Goal: Transaction & Acquisition: Book appointment/travel/reservation

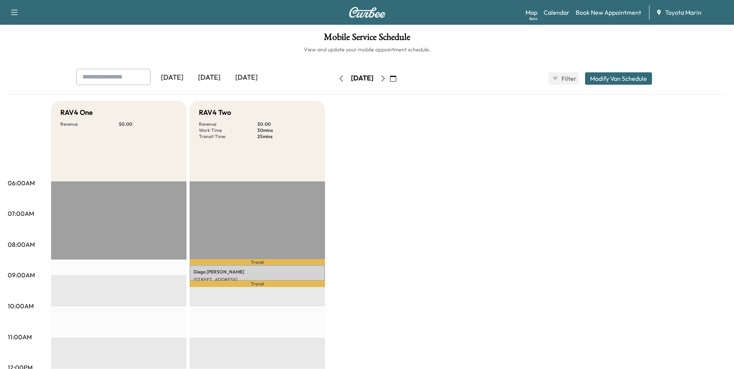
click at [386, 79] on icon "button" at bounding box center [383, 78] width 6 height 6
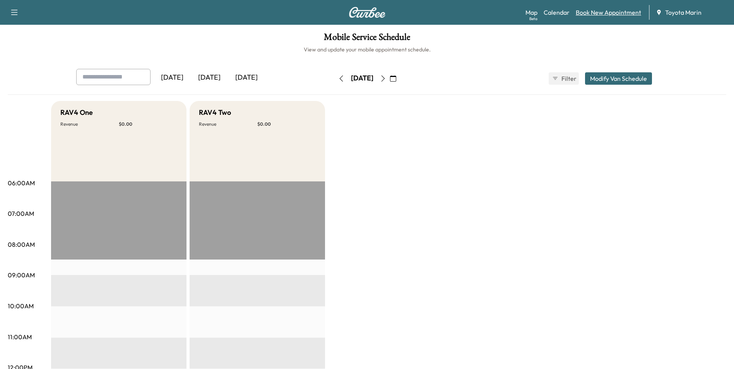
click at [595, 14] on link "Book New Appointment" at bounding box center [608, 12] width 65 height 9
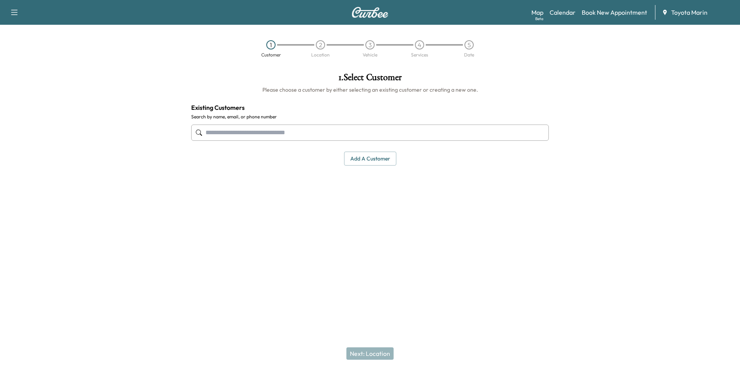
click at [351, 137] on input "text" at bounding box center [369, 133] width 357 height 16
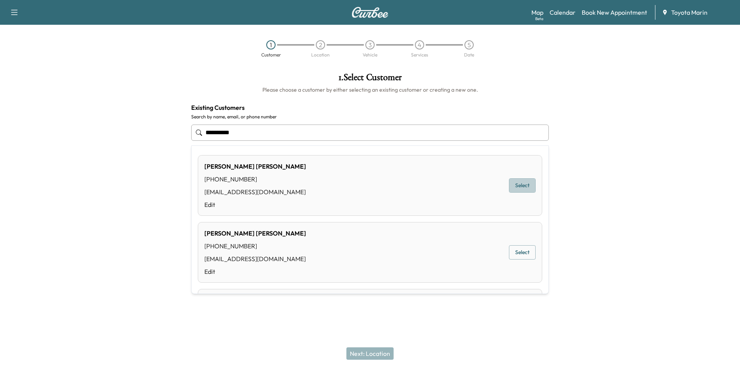
click at [512, 188] on button "Select" at bounding box center [522, 185] width 27 height 14
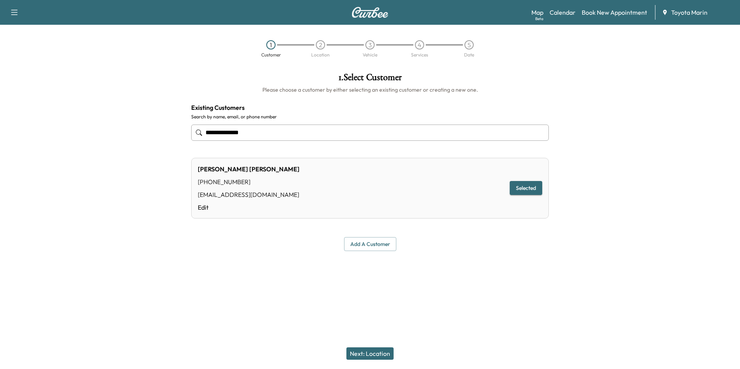
type input "**********"
click at [369, 352] on button "Next: Location" at bounding box center [369, 353] width 47 height 12
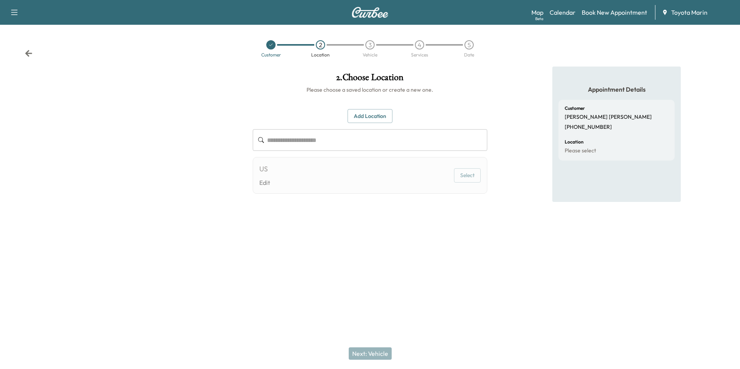
click at [267, 49] on div at bounding box center [271, 44] width 50 height 9
drag, startPoint x: 325, startPoint y: 42, endPoint x: 323, endPoint y: 46, distance: 5.0
click at [323, 46] on div "2" at bounding box center [321, 44] width 50 height 9
click at [317, 53] on div "Location" at bounding box center [320, 55] width 19 height 5
click at [266, 43] on div at bounding box center [271, 44] width 50 height 9
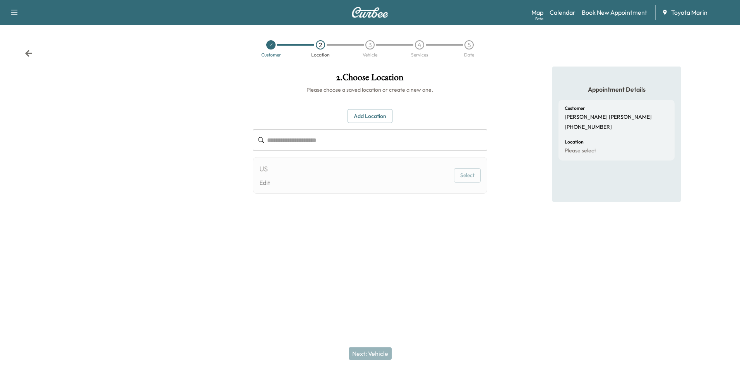
click at [268, 45] on div at bounding box center [270, 44] width 9 height 9
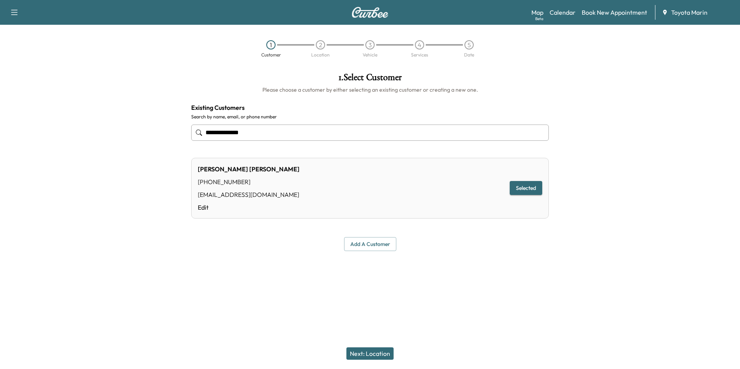
click at [518, 189] on button "Selected" at bounding box center [526, 188] width 32 height 14
click at [279, 132] on input "**********" at bounding box center [369, 133] width 357 height 16
click at [278, 129] on input "**********" at bounding box center [369, 133] width 357 height 16
type input "**********"
click at [521, 198] on div "[PERSON_NAME] [PHONE_NUMBER] [EMAIL_ADDRESS][DOMAIN_NAME] Edit Selected" at bounding box center [369, 188] width 357 height 61
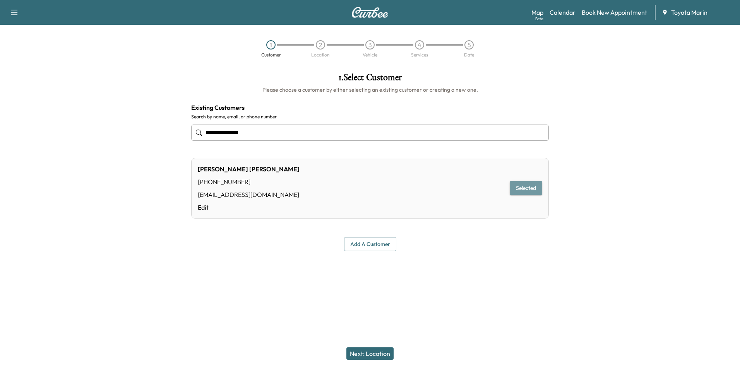
click at [525, 187] on button "Selected" at bounding box center [526, 188] width 32 height 14
click at [512, 186] on button "Selected" at bounding box center [526, 188] width 32 height 14
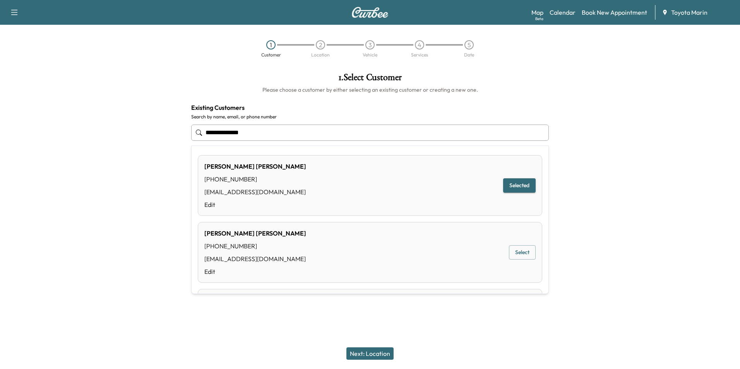
drag, startPoint x: 263, startPoint y: 128, endPoint x: 184, endPoint y: 155, distance: 84.3
click at [184, 155] on div "**********" at bounding box center [370, 162] width 740 height 191
click at [514, 185] on button "Selected" at bounding box center [519, 185] width 32 height 14
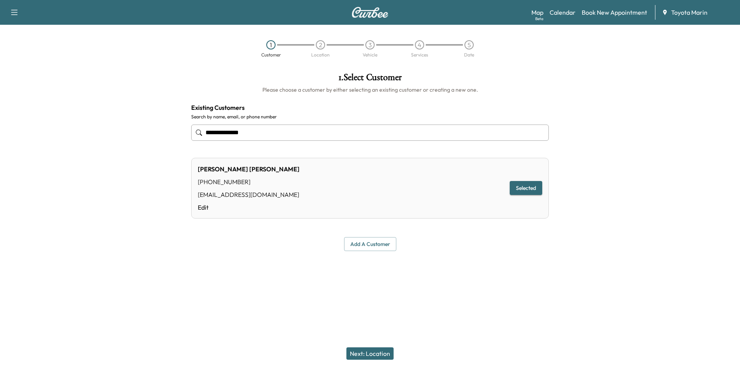
click at [523, 187] on button "Selected" at bounding box center [526, 188] width 32 height 14
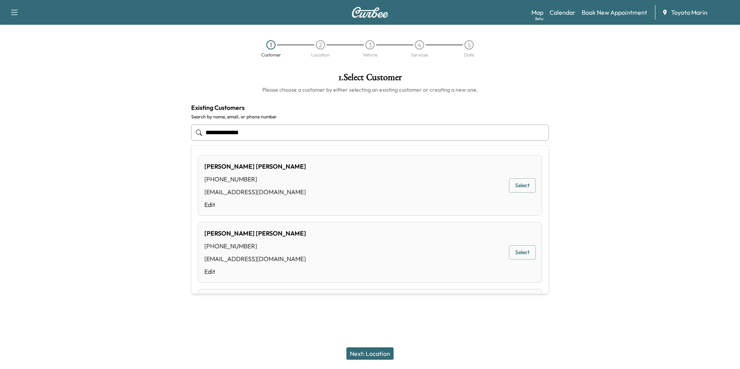
click at [295, 133] on input "**********" at bounding box center [369, 133] width 357 height 16
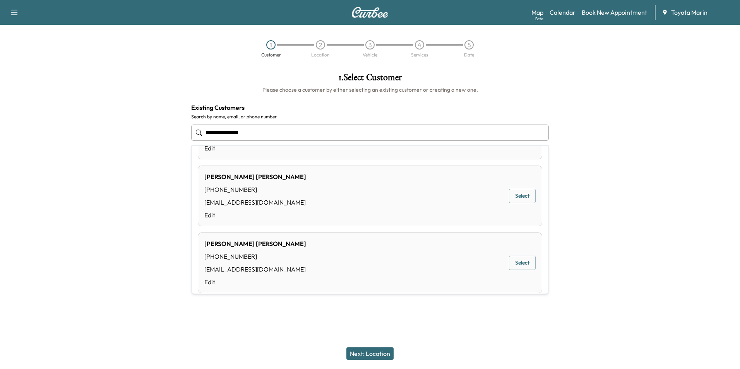
scroll to position [400, 0]
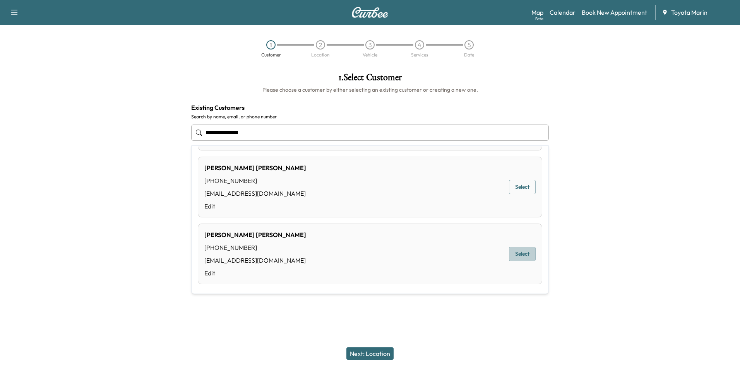
click at [509, 256] on button "Select" at bounding box center [522, 254] width 27 height 14
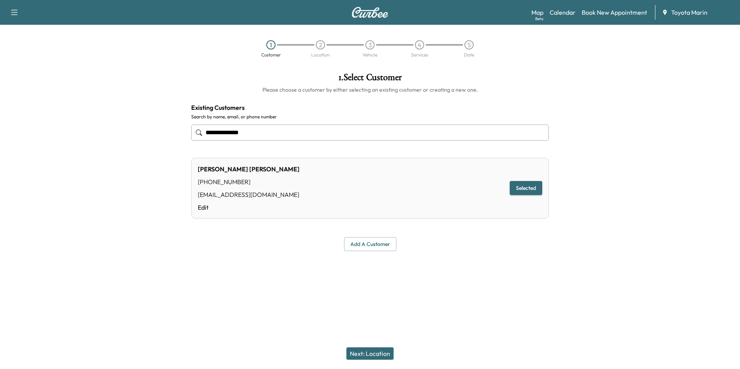
click at [370, 355] on button "Next: Location" at bounding box center [369, 353] width 47 height 12
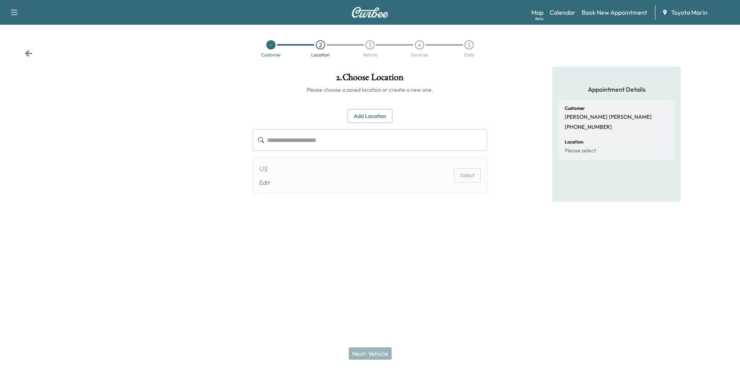
click at [371, 119] on button "Add Location" at bounding box center [369, 116] width 45 height 14
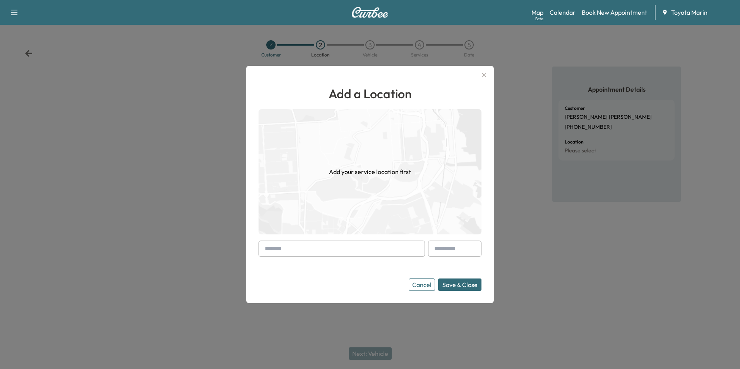
click at [371, 249] on input "text" at bounding box center [341, 249] width 166 height 16
click at [319, 243] on input "text" at bounding box center [341, 249] width 166 height 16
click at [456, 286] on button "Save & Close" at bounding box center [459, 285] width 43 height 12
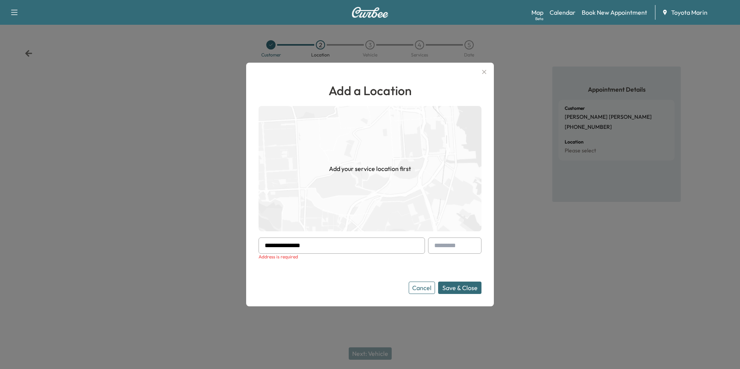
click at [392, 242] on input "**********" at bounding box center [341, 246] width 166 height 16
type input "**********"
click at [443, 245] on input "text" at bounding box center [454, 246] width 53 height 16
type input "**"
click at [455, 287] on button "Save & Close" at bounding box center [459, 288] width 43 height 12
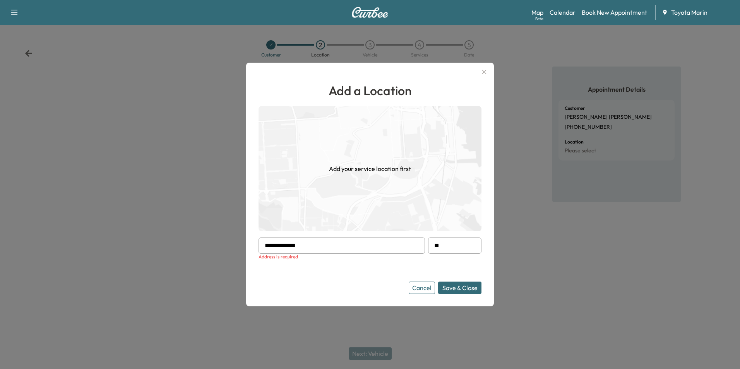
click at [345, 247] on input "**********" at bounding box center [341, 246] width 166 height 16
type input "**********"
click at [438, 282] on button "Save & Close" at bounding box center [459, 288] width 43 height 12
click at [459, 288] on button "Save & Close" at bounding box center [459, 288] width 43 height 12
click at [485, 72] on icon "button" at bounding box center [483, 71] width 9 height 9
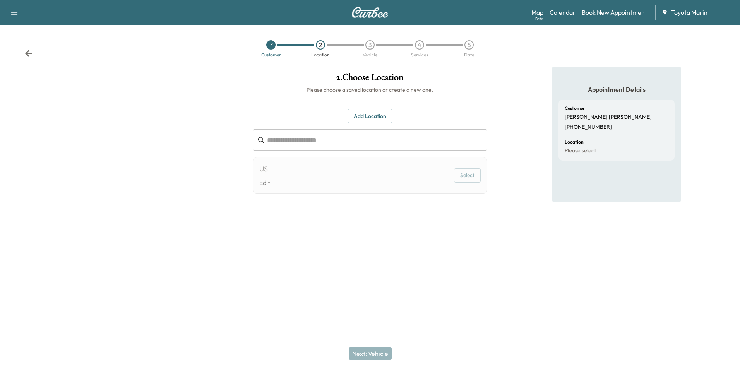
click at [292, 178] on div "US Edit Select" at bounding box center [370, 175] width 234 height 37
click at [267, 181] on link "Edit" at bounding box center [264, 182] width 11 height 9
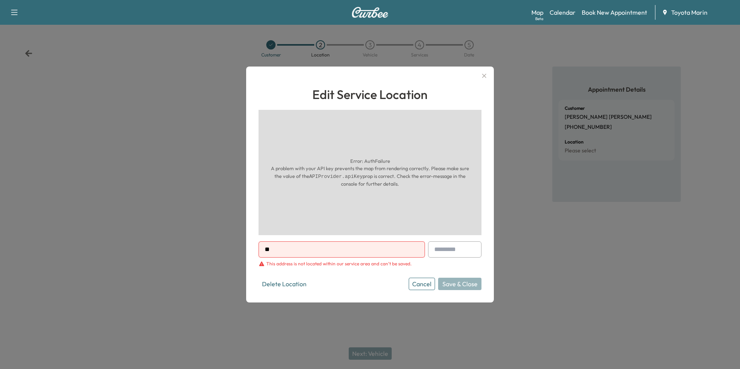
click at [265, 181] on div "Error: AuthFailure A problem with your API key prevents the map from rendering …" at bounding box center [369, 172] width 223 height 125
click at [485, 77] on icon "button" at bounding box center [484, 76] width 4 height 4
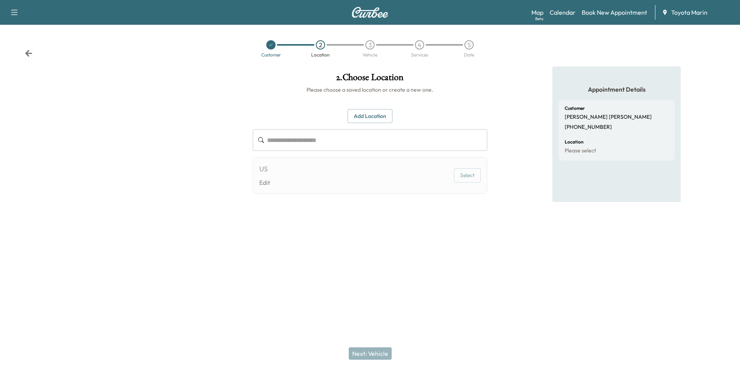
click at [26, 51] on icon at bounding box center [29, 54] width 8 height 8
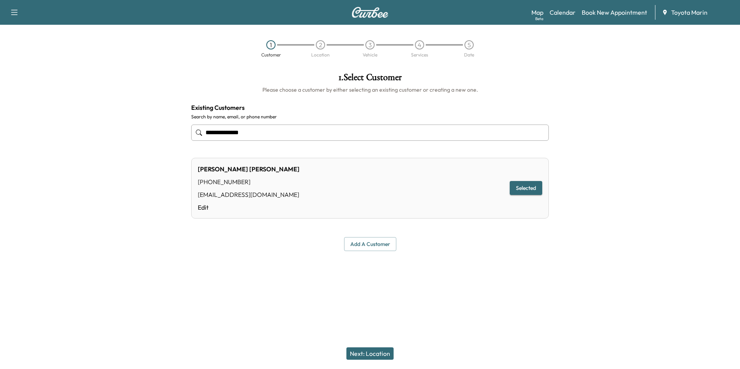
click at [356, 178] on div "[PERSON_NAME] [PHONE_NUMBER] [EMAIL_ADDRESS][DOMAIN_NAME] Edit Selected" at bounding box center [369, 188] width 357 height 61
click at [203, 208] on link "Edit" at bounding box center [249, 207] width 102 height 9
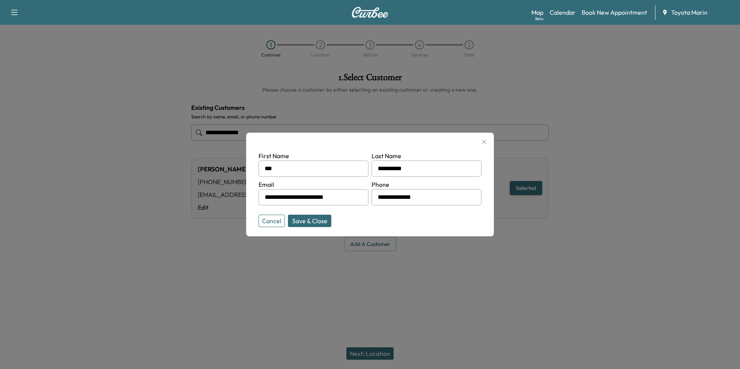
click at [462, 215] on form "**********" at bounding box center [369, 187] width 223 height 73
click at [504, 199] on div at bounding box center [370, 184] width 740 height 369
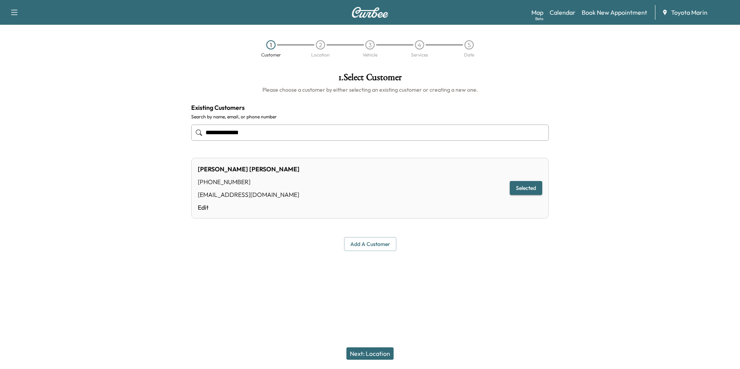
click at [529, 189] on button "Selected" at bounding box center [526, 188] width 32 height 14
click at [331, 134] on input "**********" at bounding box center [369, 133] width 357 height 16
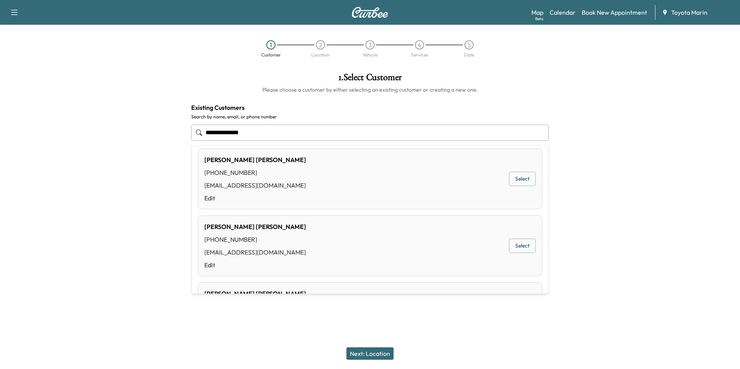
scroll to position [77, 0]
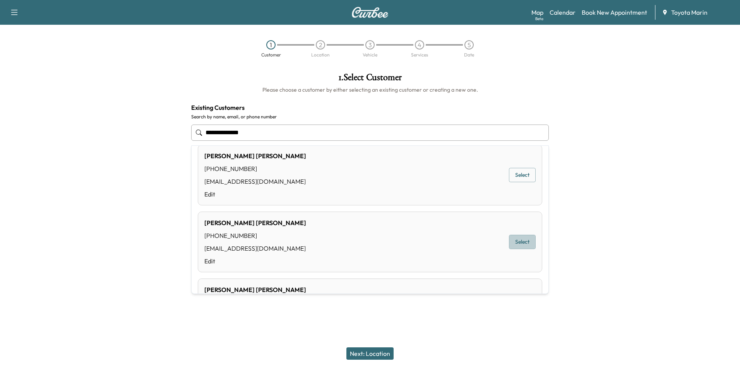
click at [515, 240] on button "Select" at bounding box center [522, 242] width 27 height 14
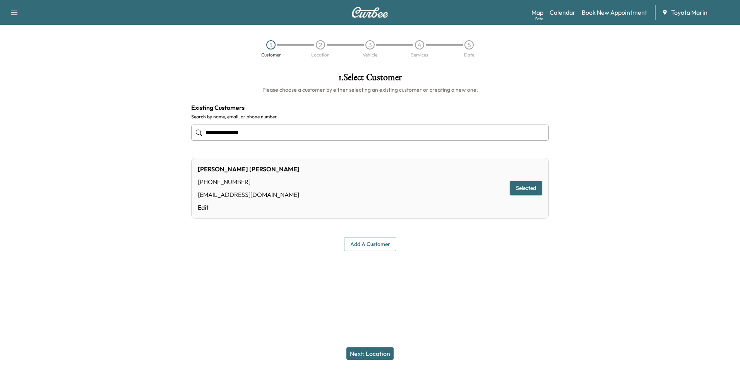
click at [526, 188] on button "Selected" at bounding box center [526, 188] width 32 height 14
click at [363, 351] on button "Next: Location" at bounding box center [369, 353] width 47 height 12
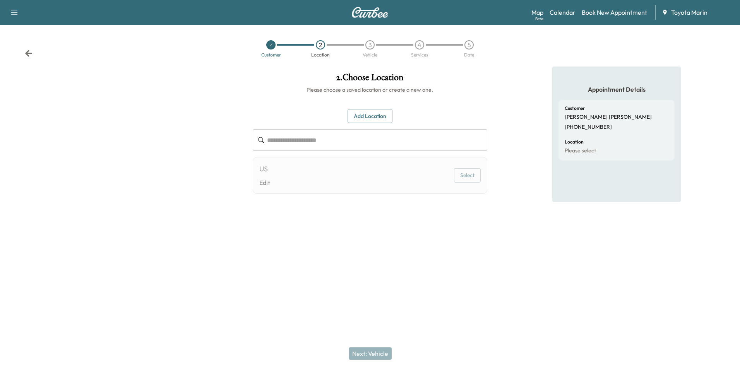
click at [357, 153] on div "Add Location ​ US Edit Select Edit Service Location Error: AuthFailure A proble…" at bounding box center [370, 151] width 234 height 85
click at [371, 120] on button "Add Location" at bounding box center [369, 116] width 45 height 14
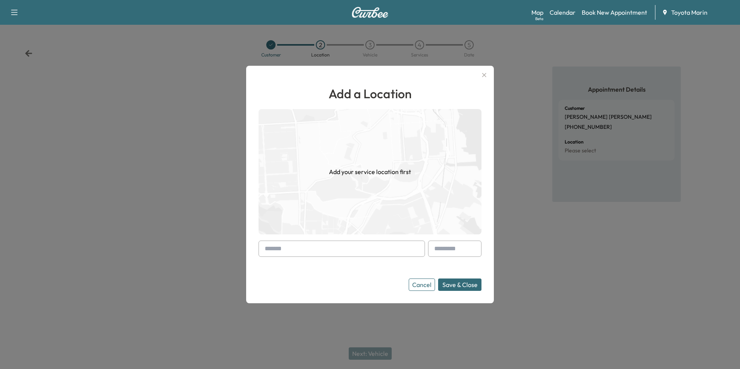
click at [328, 251] on input "text" at bounding box center [341, 249] width 166 height 16
type input "**********"
click at [459, 251] on input "text" at bounding box center [454, 249] width 53 height 16
type input "**"
click at [465, 282] on button "Save & Close" at bounding box center [459, 285] width 43 height 12
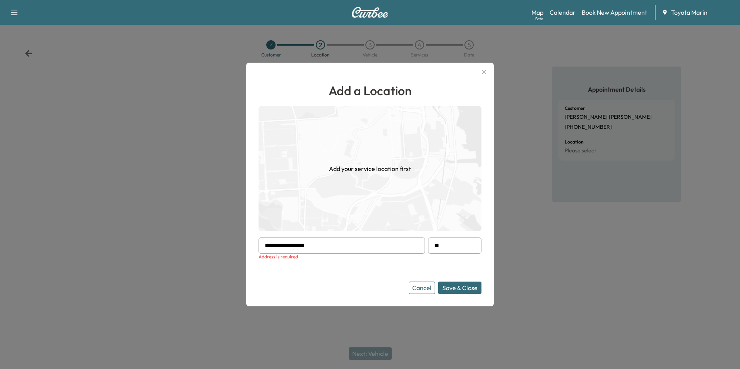
click at [373, 239] on input "**********" at bounding box center [341, 246] width 166 height 16
type input "**********"
click at [451, 291] on button "Save & Close" at bounding box center [459, 288] width 43 height 12
click at [454, 288] on button "Save & Close" at bounding box center [459, 288] width 43 height 12
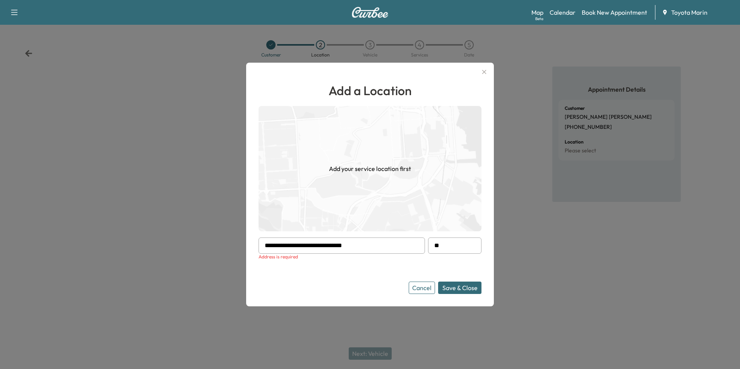
click at [454, 288] on button "Save & Close" at bounding box center [459, 288] width 43 height 12
click at [448, 287] on button "Save & Close" at bounding box center [459, 288] width 43 height 12
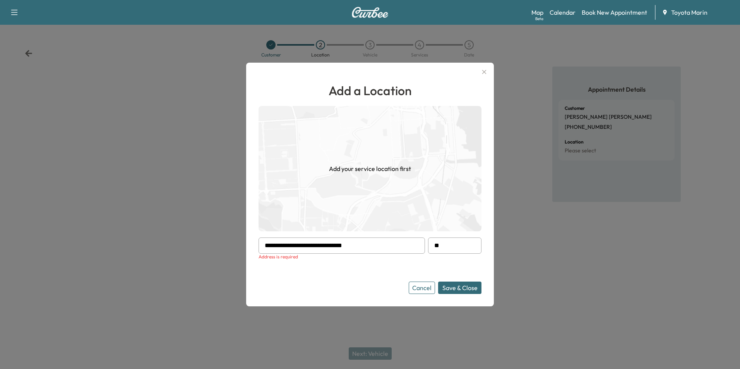
click at [449, 286] on button "Save & Close" at bounding box center [459, 288] width 43 height 12
click at [450, 286] on button "Save & Close" at bounding box center [459, 288] width 43 height 12
click at [448, 286] on button "Save & Close" at bounding box center [459, 288] width 43 height 12
click at [361, 255] on div "Address is required" at bounding box center [341, 257] width 166 height 6
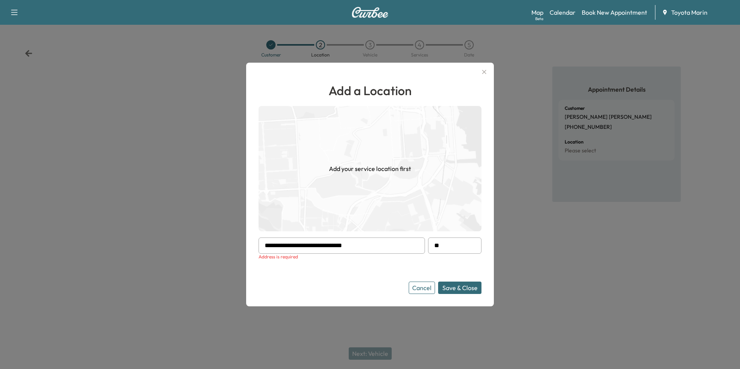
click at [364, 324] on div at bounding box center [370, 184] width 740 height 369
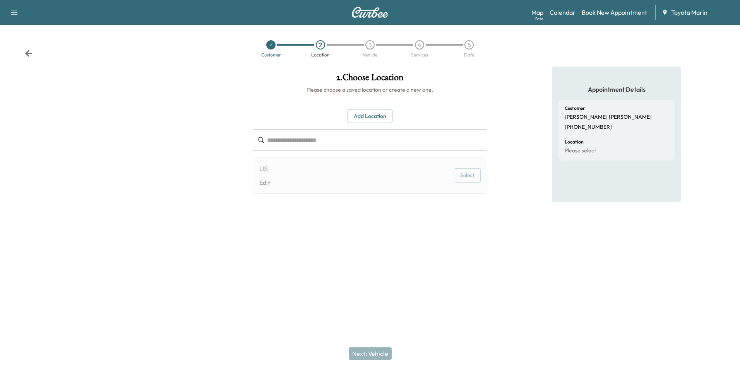
click at [369, 354] on div "Next: Vehicle" at bounding box center [370, 353] width 740 height 31
click at [364, 113] on button "Add Location" at bounding box center [369, 116] width 45 height 14
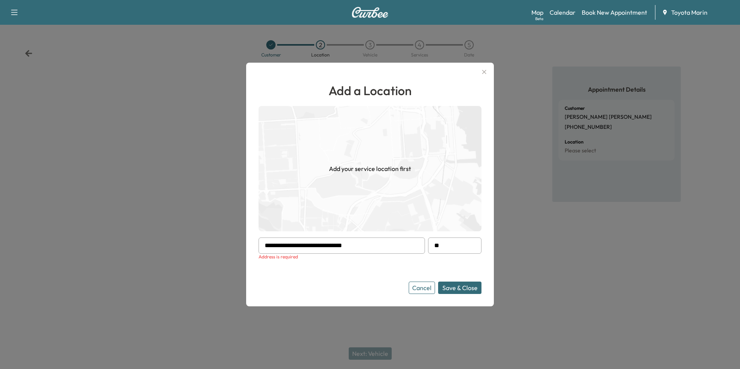
click at [372, 245] on input "**********" at bounding box center [341, 246] width 166 height 16
click at [453, 282] on button "Save & Close" at bounding box center [459, 288] width 43 height 12
click at [451, 288] on button "Save & Close" at bounding box center [459, 288] width 43 height 12
drag, startPoint x: 349, startPoint y: 130, endPoint x: 358, endPoint y: 161, distance: 31.4
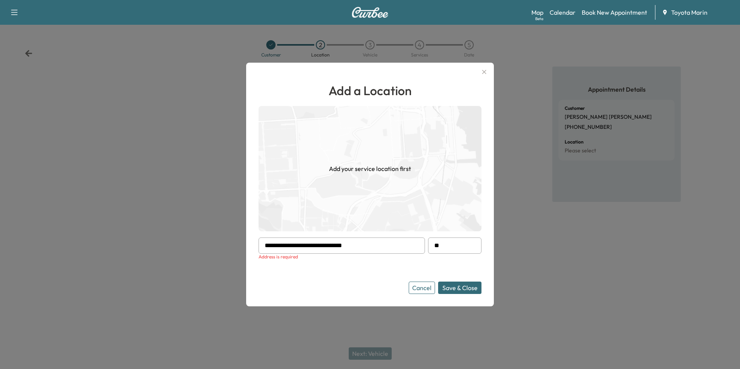
click at [350, 142] on img at bounding box center [369, 168] width 223 height 125
drag, startPoint x: 359, startPoint y: 165, endPoint x: 357, endPoint y: 170, distance: 5.6
click at [358, 166] on h1 "Add your service location first" at bounding box center [370, 168] width 82 height 9
click at [356, 178] on img at bounding box center [369, 168] width 223 height 125
click at [485, 72] on icon "button" at bounding box center [484, 72] width 4 height 4
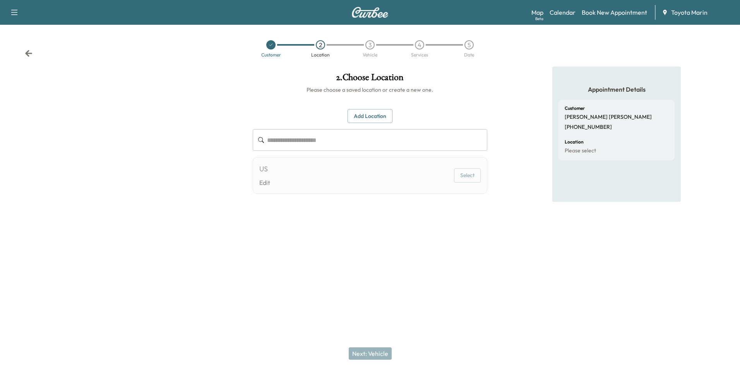
click at [346, 144] on input "text" at bounding box center [377, 140] width 220 height 22
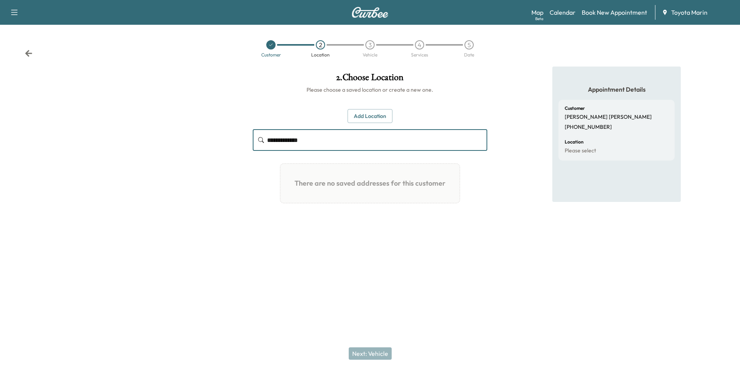
type input "**********"
click at [398, 217] on div "**********" at bounding box center [369, 149] width 246 height 165
drag, startPoint x: 398, startPoint y: 217, endPoint x: 391, endPoint y: 260, distance: 43.6
click at [391, 260] on div at bounding box center [370, 263] width 740 height 25
click at [360, 186] on h1 "There are no saved addresses for this customer" at bounding box center [370, 183] width 166 height 26
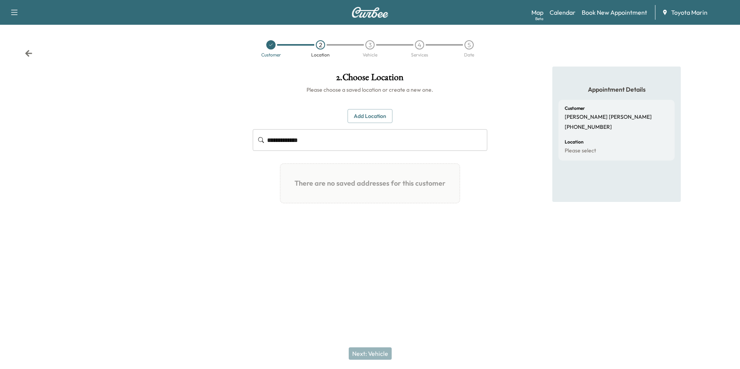
click at [372, 115] on button "Add Location" at bounding box center [369, 116] width 45 height 14
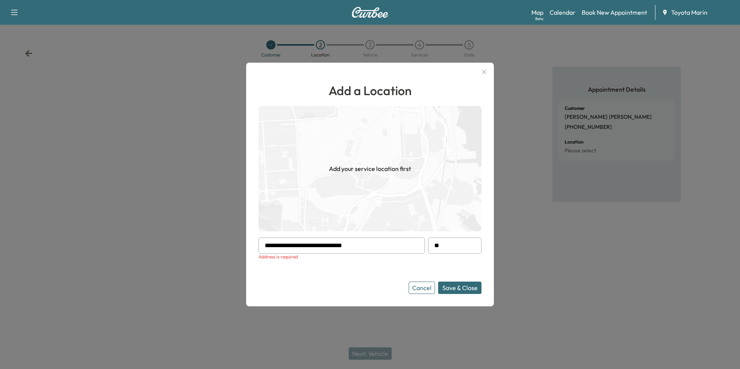
click at [380, 245] on input "**********" at bounding box center [341, 246] width 166 height 16
click at [469, 287] on button "Save & Close" at bounding box center [459, 288] width 43 height 12
click at [466, 286] on button "Save & Close" at bounding box center [459, 288] width 43 height 12
click at [465, 286] on button "Save & Close" at bounding box center [459, 288] width 43 height 12
click at [464, 286] on button "Save & Close" at bounding box center [459, 288] width 43 height 12
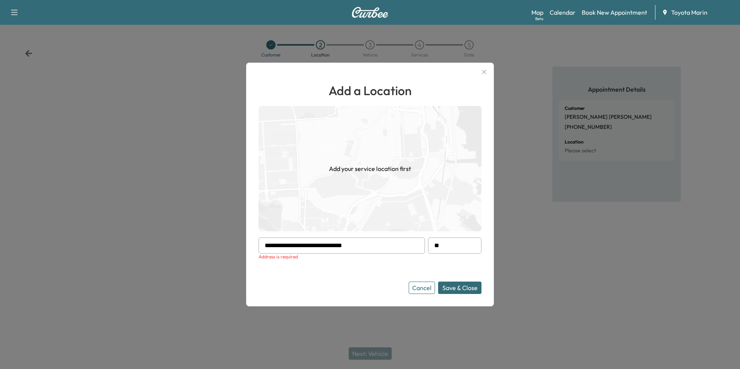
click at [459, 285] on button "Save & Close" at bounding box center [459, 288] width 43 height 12
click at [458, 285] on button "Save & Close" at bounding box center [459, 288] width 43 height 12
drag, startPoint x: 454, startPoint y: 286, endPoint x: 441, endPoint y: 283, distance: 12.8
click at [449, 284] on button "Save & Close" at bounding box center [459, 288] width 43 height 12
click at [433, 284] on button "Cancel" at bounding box center [422, 288] width 26 height 12
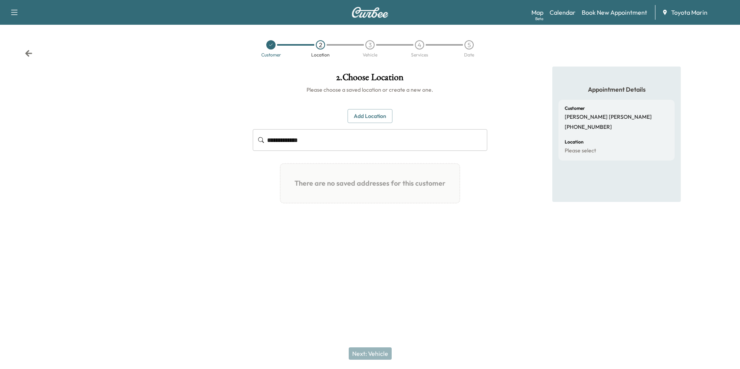
click at [368, 143] on input "**********" at bounding box center [377, 140] width 220 height 22
drag, startPoint x: 279, startPoint y: 128, endPoint x: 147, endPoint y: 136, distance: 132.5
click at [147, 136] on div "**********" at bounding box center [370, 159] width 740 height 185
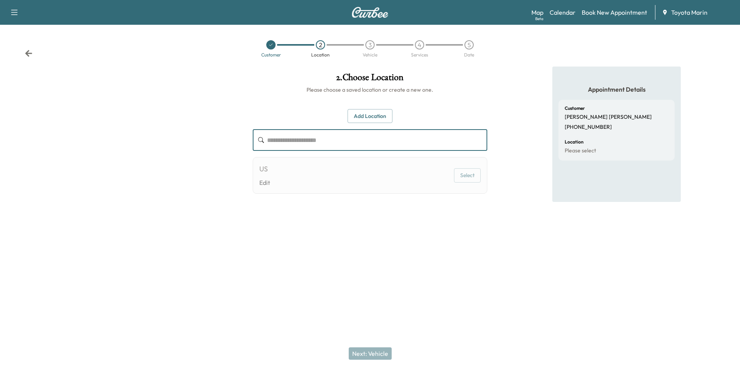
click at [259, 140] on icon at bounding box center [261, 140] width 6 height 6
drag, startPoint x: 265, startPoint y: 47, endPoint x: 83, endPoint y: 57, distance: 182.9
click at [253, 48] on div at bounding box center [271, 44] width 50 height 9
click at [29, 54] on icon at bounding box center [29, 54] width 8 height 8
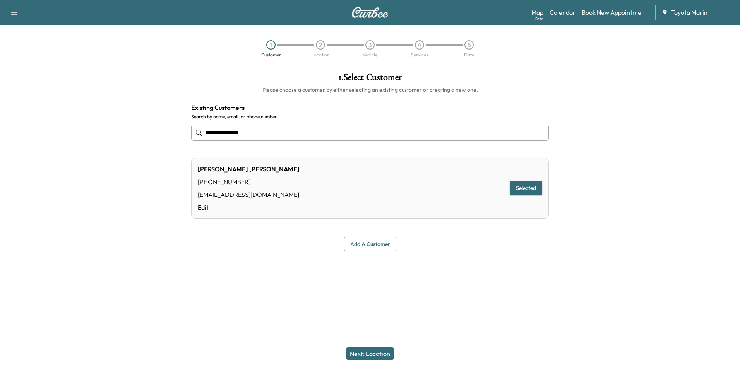
click at [302, 131] on input "**********" at bounding box center [369, 133] width 357 height 16
click at [432, 196] on div "[PERSON_NAME] [PHONE_NUMBER] [EMAIL_ADDRESS][DOMAIN_NAME] Edit Selected" at bounding box center [369, 188] width 357 height 61
click at [467, 196] on div "[PERSON_NAME] [PHONE_NUMBER] [EMAIL_ADDRESS][DOMAIN_NAME] Edit Selected" at bounding box center [369, 188] width 357 height 61
click at [476, 196] on div "[PERSON_NAME] [PHONE_NUMBER] [EMAIL_ADDRESS][DOMAIN_NAME] Edit Selected" at bounding box center [369, 188] width 357 height 61
click at [517, 184] on button "Selected" at bounding box center [526, 188] width 32 height 14
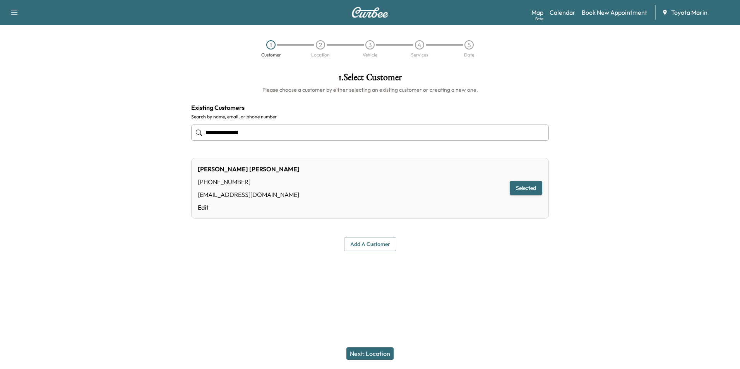
click at [483, 194] on div "[PERSON_NAME] [PHONE_NUMBER] [EMAIL_ADDRESS][DOMAIN_NAME] Edit Selected" at bounding box center [369, 188] width 357 height 61
click at [429, 203] on div "[PERSON_NAME] [PHONE_NUMBER] [EMAIL_ADDRESS][DOMAIN_NAME] Edit Selected" at bounding box center [369, 188] width 357 height 61
click at [292, 134] on input "**********" at bounding box center [369, 133] width 357 height 16
click at [383, 175] on div "[PERSON_NAME] [PHONE_NUMBER] [EMAIL_ADDRESS][DOMAIN_NAME] Edit Selected" at bounding box center [369, 188] width 357 height 61
click at [453, 210] on div "[PERSON_NAME] [PHONE_NUMBER] [EMAIL_ADDRESS][DOMAIN_NAME] Edit Selected" at bounding box center [369, 188] width 357 height 61
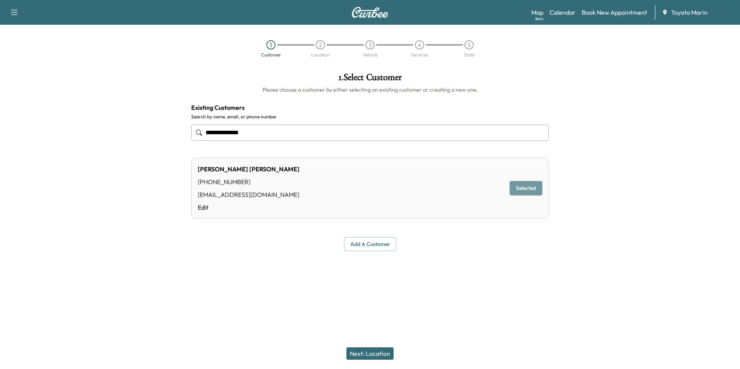
click at [513, 191] on button "Selected" at bounding box center [526, 188] width 32 height 14
click at [481, 198] on div "[PERSON_NAME] [PHONE_NUMBER] [EMAIL_ADDRESS][DOMAIN_NAME] Edit Selected" at bounding box center [369, 188] width 357 height 61
click at [479, 201] on div "[PERSON_NAME] [PHONE_NUMBER] [EMAIL_ADDRESS][DOMAIN_NAME] Edit Selected" at bounding box center [369, 188] width 357 height 61
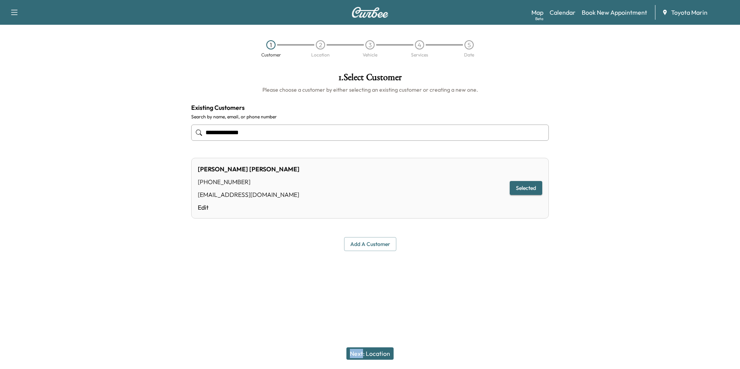
click at [479, 201] on div "[PERSON_NAME] [PHONE_NUMBER] [EMAIL_ADDRESS][DOMAIN_NAME] Edit Selected" at bounding box center [369, 188] width 357 height 61
drag, startPoint x: 479, startPoint y: 201, endPoint x: 443, endPoint y: 188, distance: 38.4
click at [460, 195] on div "[PERSON_NAME] [PHONE_NUMBER] [EMAIL_ADDRESS][DOMAIN_NAME] Edit Selected" at bounding box center [369, 188] width 357 height 61
drag, startPoint x: 415, startPoint y: 198, endPoint x: 389, endPoint y: 211, distance: 28.7
drag, startPoint x: 389, startPoint y: 211, endPoint x: 366, endPoint y: 187, distance: 33.4
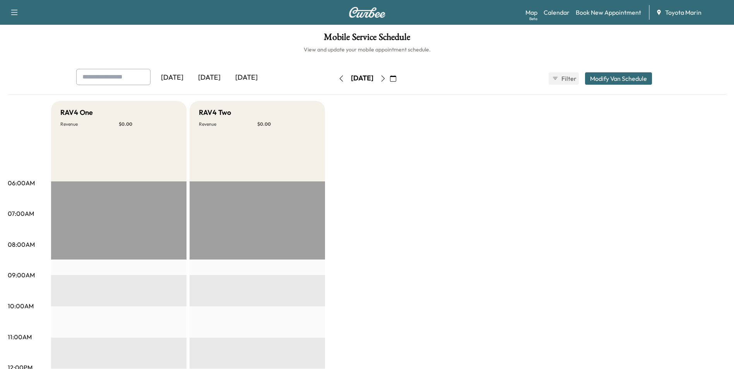
click at [585, 7] on div "Map Beta Calendar Book New Appointment Toyota Marin" at bounding box center [626, 12] width 202 height 15
click at [580, 12] on link "Book New Appointment" at bounding box center [608, 12] width 65 height 9
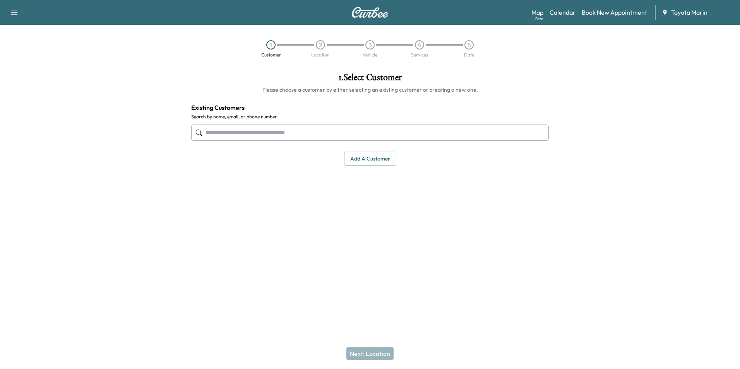
click at [238, 132] on input "text" at bounding box center [369, 133] width 357 height 16
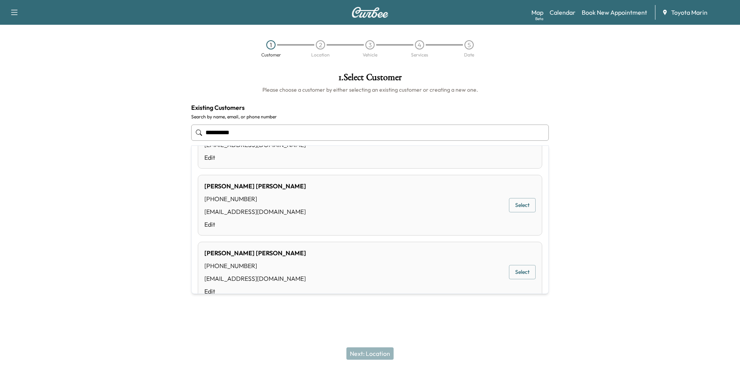
scroll to position [274, 0]
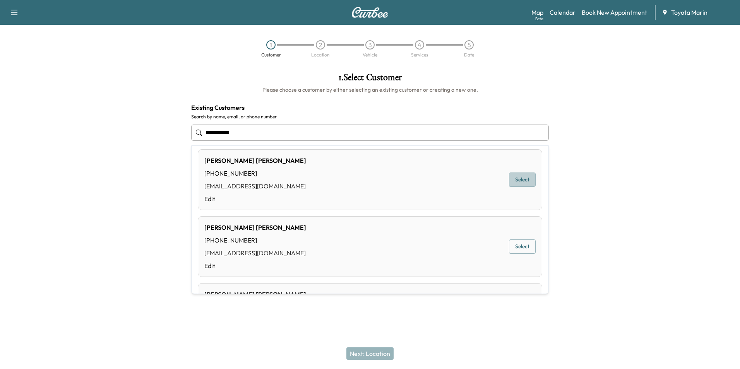
click at [513, 178] on button "Select" at bounding box center [522, 180] width 27 height 14
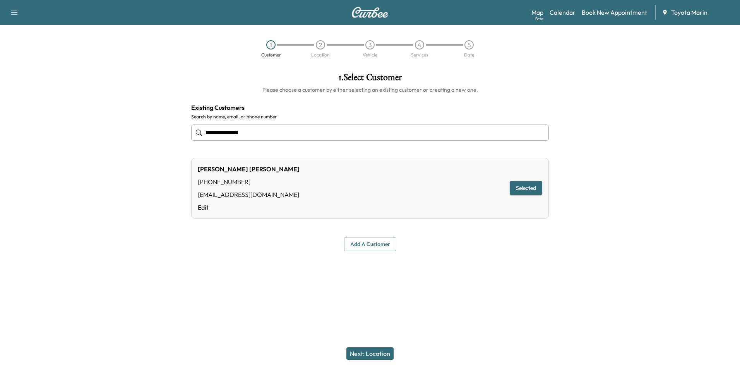
type input "**********"
click at [371, 351] on button "Next: Location" at bounding box center [369, 353] width 47 height 12
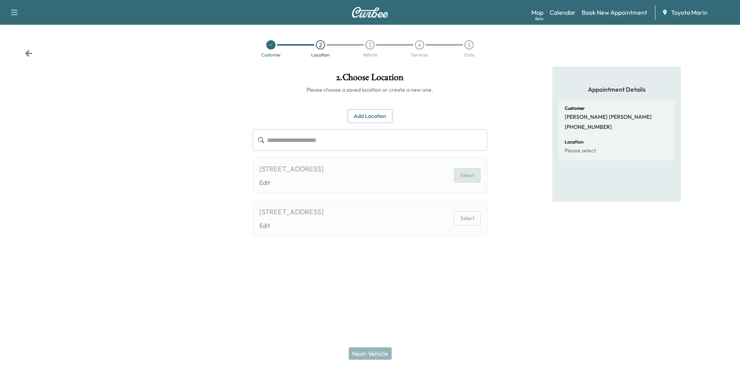
click at [467, 179] on button "Select" at bounding box center [467, 175] width 27 height 14
click at [441, 180] on div "[STREET_ADDRESS] Edit Select" at bounding box center [370, 175] width 234 height 37
drag, startPoint x: 425, startPoint y: 176, endPoint x: 460, endPoint y: 184, distance: 36.4
click at [460, 184] on div "[STREET_ADDRESS] Edit Select" at bounding box center [370, 175] width 234 height 37
drag, startPoint x: 460, startPoint y: 184, endPoint x: 468, endPoint y: 182, distance: 7.9
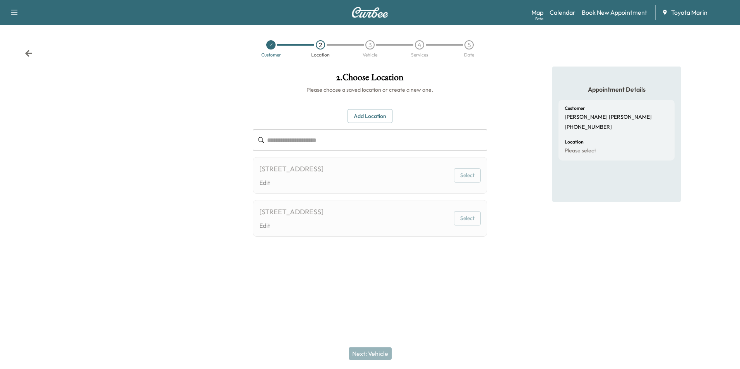
click at [469, 182] on button "Select" at bounding box center [467, 175] width 27 height 14
click at [468, 181] on button "Select" at bounding box center [467, 175] width 27 height 14
click at [467, 179] on button "Select" at bounding box center [467, 175] width 27 height 14
click at [470, 220] on button "Select" at bounding box center [467, 218] width 27 height 14
drag, startPoint x: 465, startPoint y: 220, endPoint x: 348, endPoint y: 234, distance: 118.4
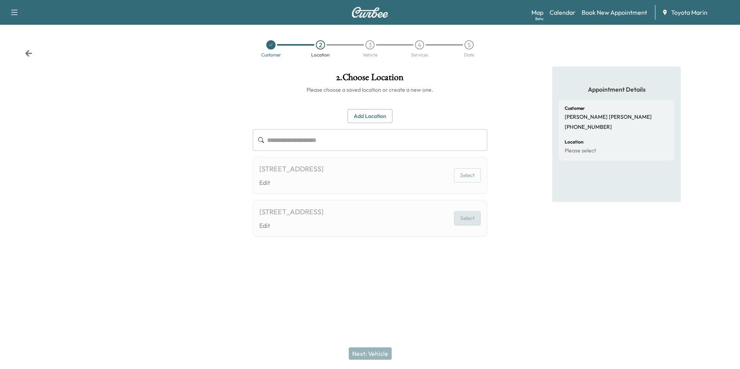
click at [455, 221] on button "Select" at bounding box center [467, 218] width 27 height 14
click at [347, 242] on div "**********" at bounding box center [369, 163] width 246 height 192
click at [323, 186] on link "Edit" at bounding box center [291, 182] width 64 height 9
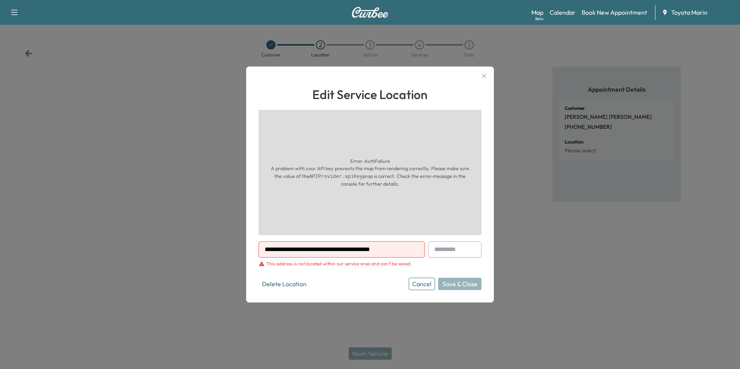
click at [438, 287] on div "Cancel Save & Close" at bounding box center [445, 284] width 73 height 12
click at [451, 281] on div "Cancel Save & Close" at bounding box center [445, 284] width 73 height 12
click at [484, 72] on icon "button" at bounding box center [483, 75] width 9 height 9
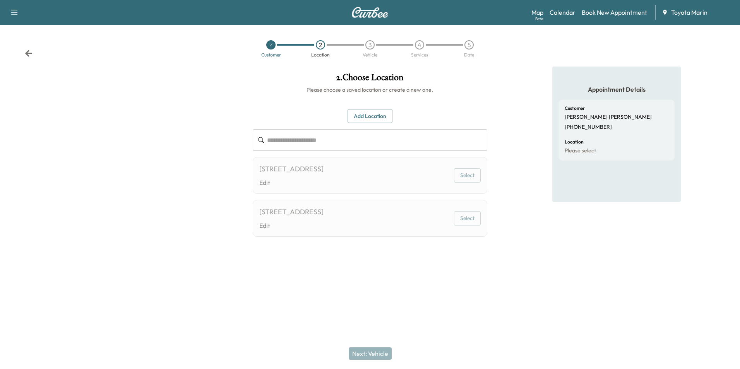
click at [516, 162] on div "Appointment Details Customer [PERSON_NAME] [PHONE_NUMBER] Location Please select" at bounding box center [616, 163] width 246 height 192
click at [508, 171] on div "Appointment Details Customer [PERSON_NAME] [PHONE_NUMBER] Location Please select" at bounding box center [616, 163] width 246 height 192
click at [29, 53] on icon at bounding box center [28, 53] width 7 height 7
